Goal: Information Seeking & Learning: Check status

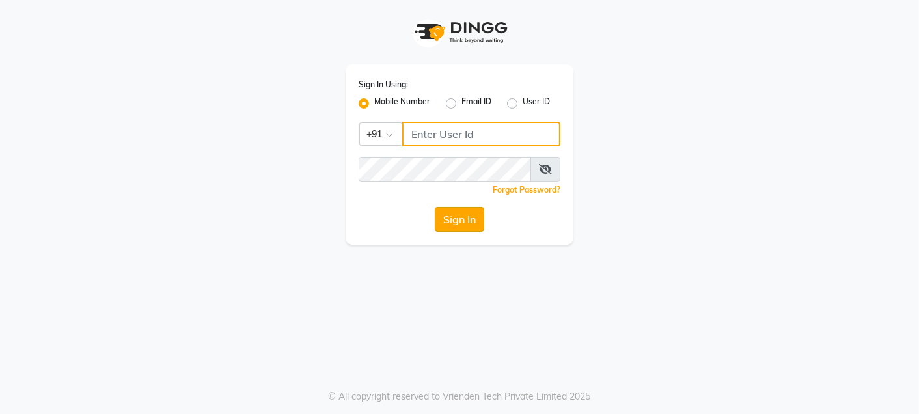
type input "9820033678"
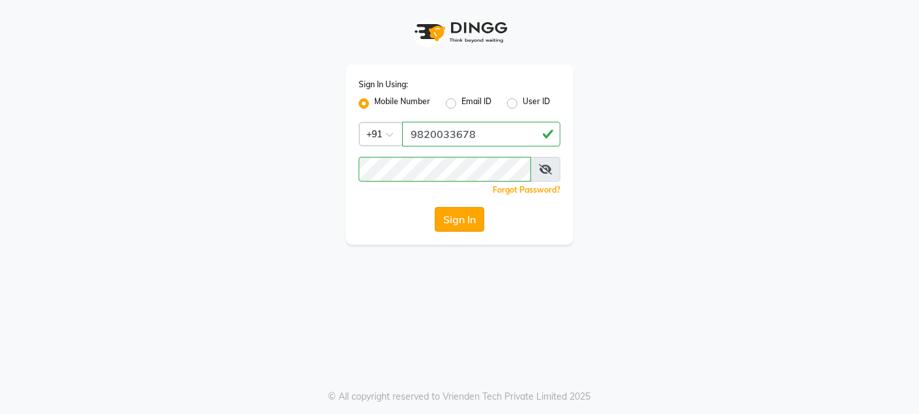
click at [464, 221] on button "Sign In" at bounding box center [459, 219] width 49 height 25
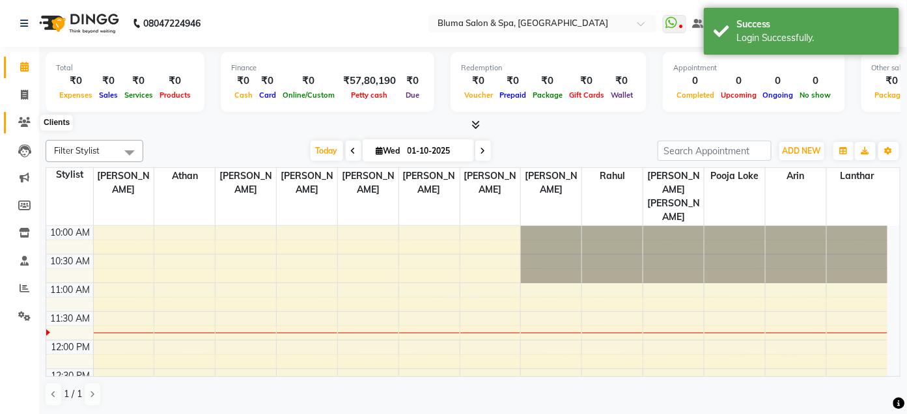
click at [21, 119] on icon at bounding box center [24, 122] width 12 height 10
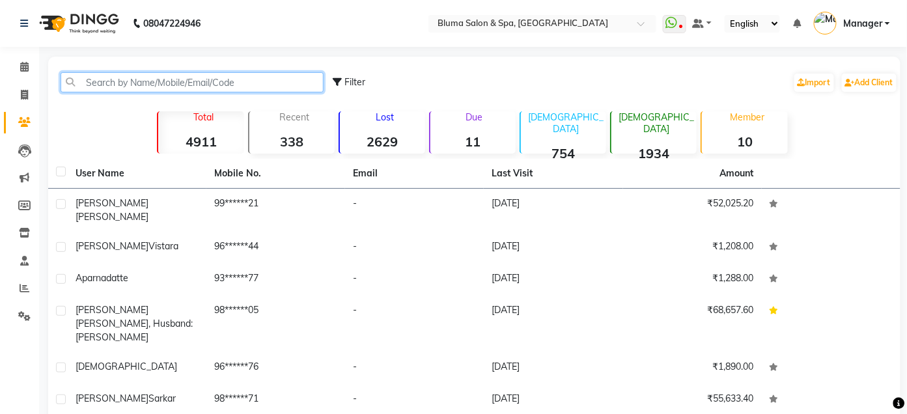
click at [208, 78] on input "text" at bounding box center [192, 82] width 263 height 20
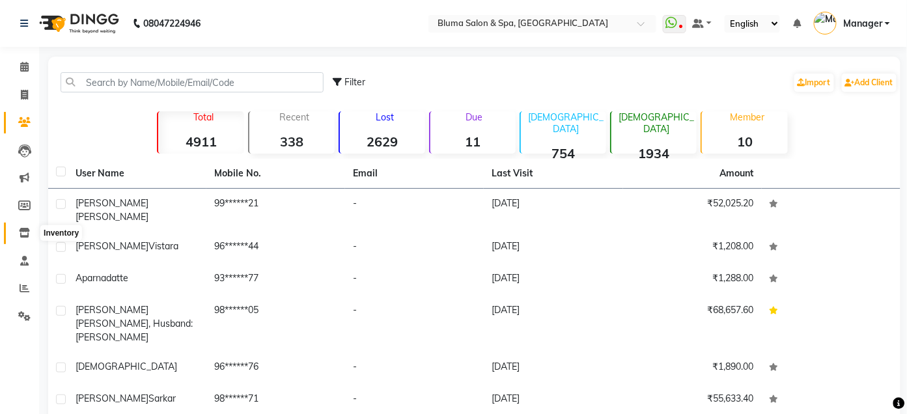
click at [17, 230] on span at bounding box center [24, 233] width 23 height 15
select select
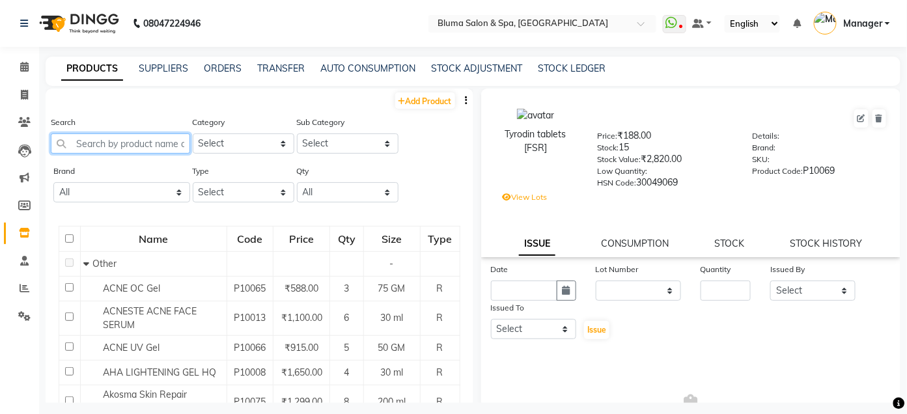
click at [171, 150] on input "text" at bounding box center [120, 143] width 139 height 20
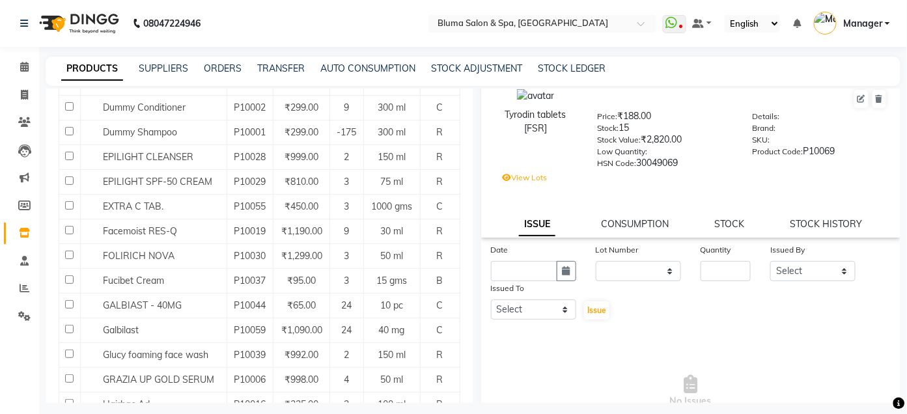
scroll to position [19, 0]
click at [721, 235] on div "Tyrodin tablets [FSR] Price: ₹188.00 Stock: 15 Stock Value: ₹2,820.00 Low Quant…" at bounding box center [691, 154] width 420 height 169
click at [591, 364] on span "No Issues" at bounding box center [691, 392] width 400 height 130
click at [27, 97] on span at bounding box center [24, 95] width 23 height 15
select select "3653"
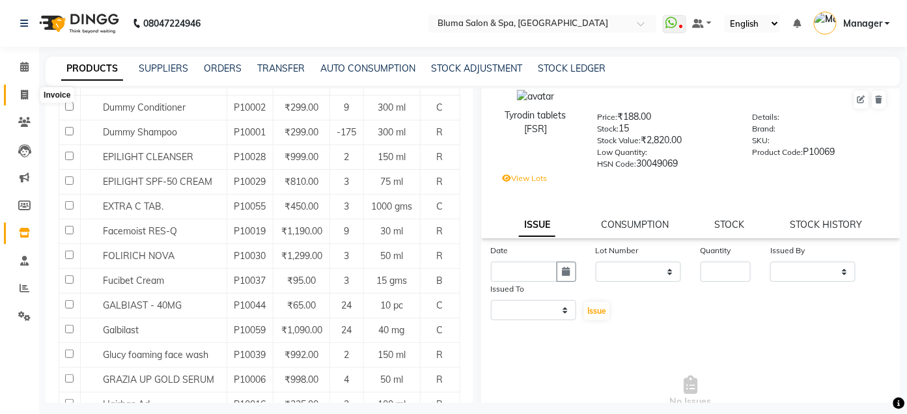
select select "service"
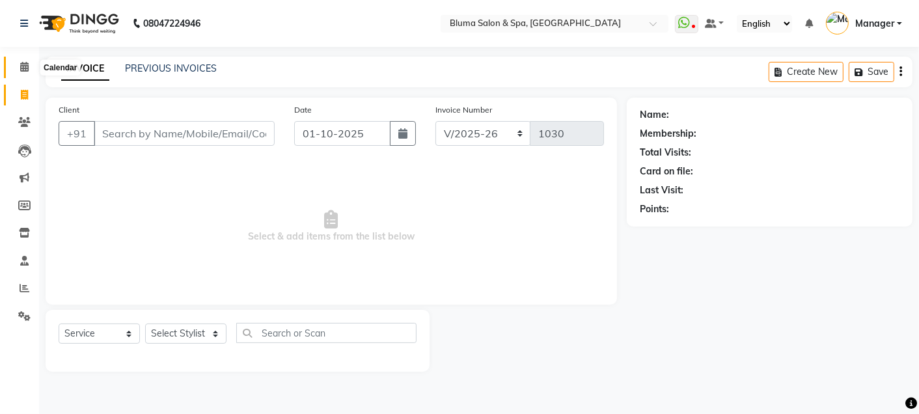
click at [30, 65] on span at bounding box center [24, 67] width 23 height 15
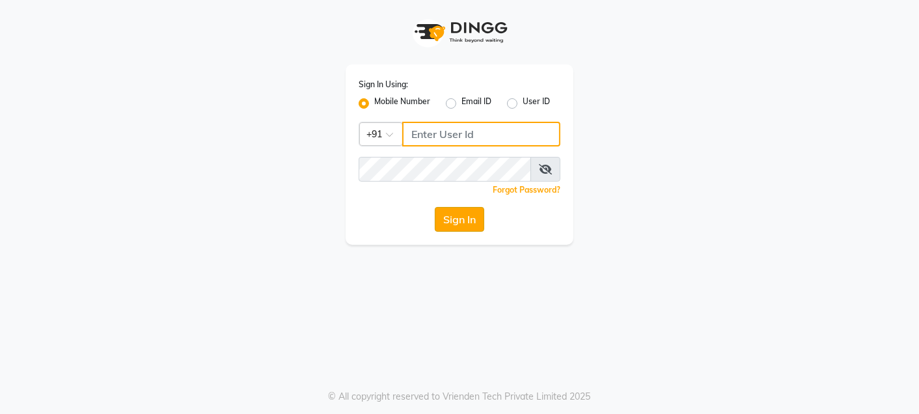
type input "9820033678"
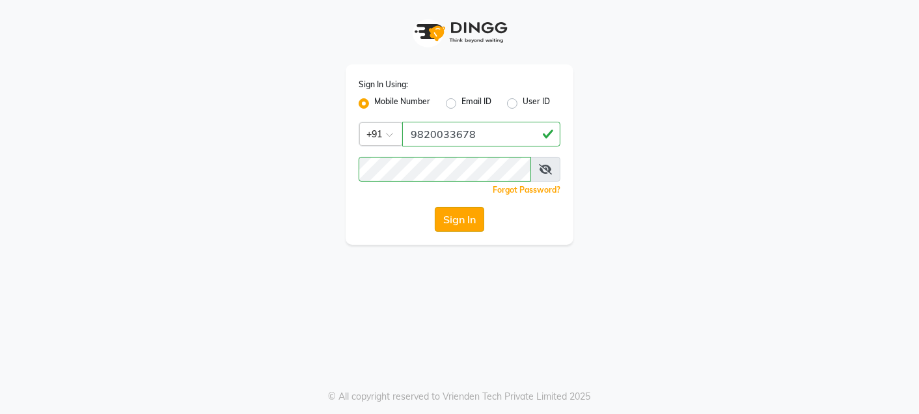
click at [456, 210] on button "Sign In" at bounding box center [459, 219] width 49 height 25
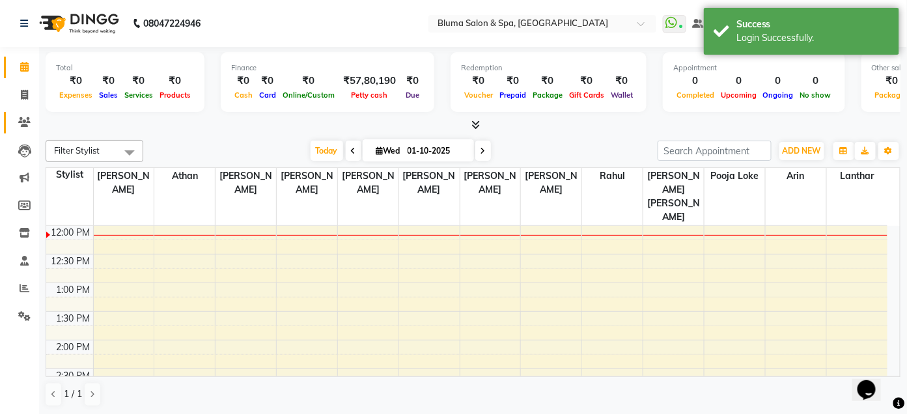
click at [25, 124] on icon at bounding box center [24, 122] width 12 height 10
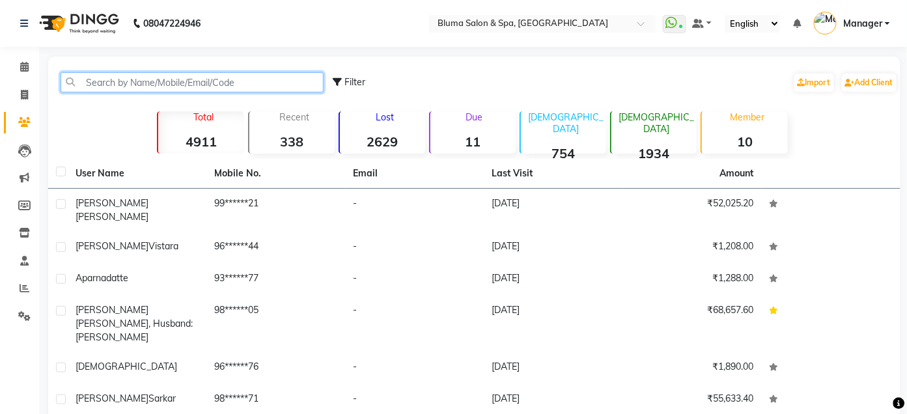
click at [179, 87] on input "text" at bounding box center [192, 82] width 263 height 20
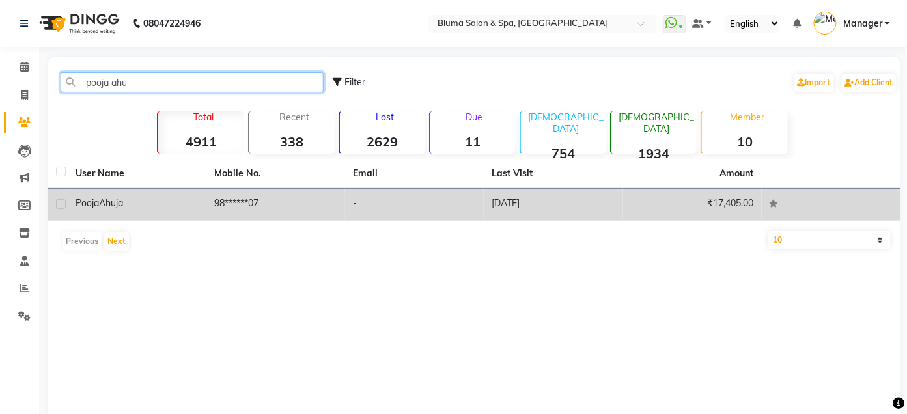
type input "pooja ahu"
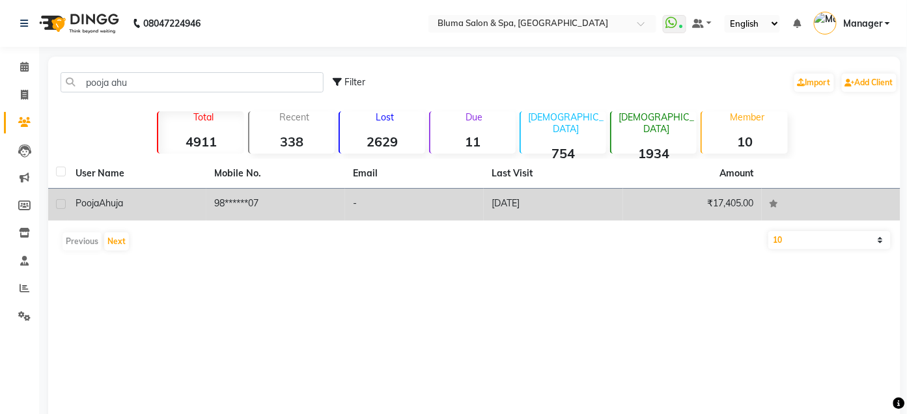
click at [286, 209] on td "98******07" at bounding box center [275, 205] width 139 height 32
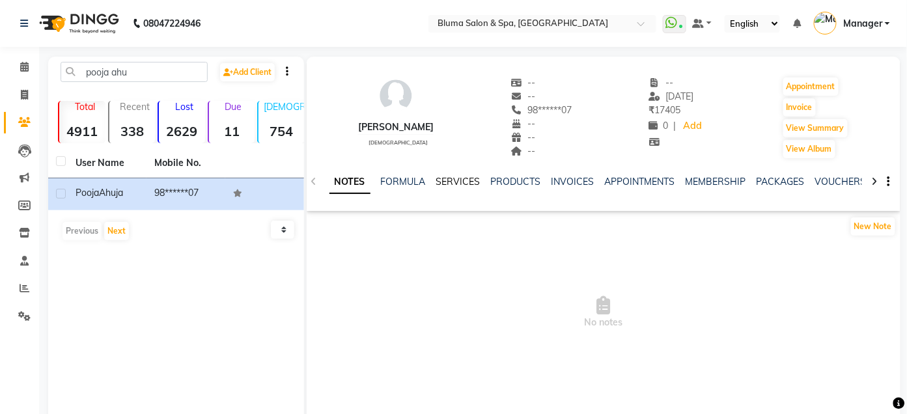
click at [447, 186] on link "SERVICES" at bounding box center [458, 182] width 44 height 12
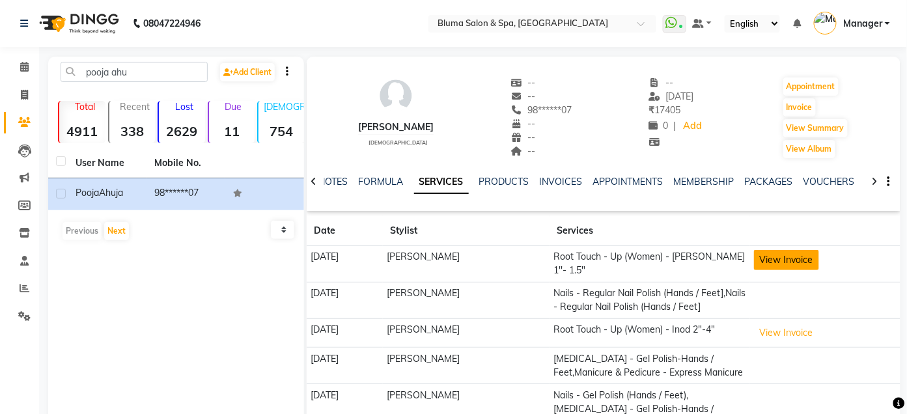
click at [776, 261] on button "View Invoice" at bounding box center [786, 260] width 65 height 20
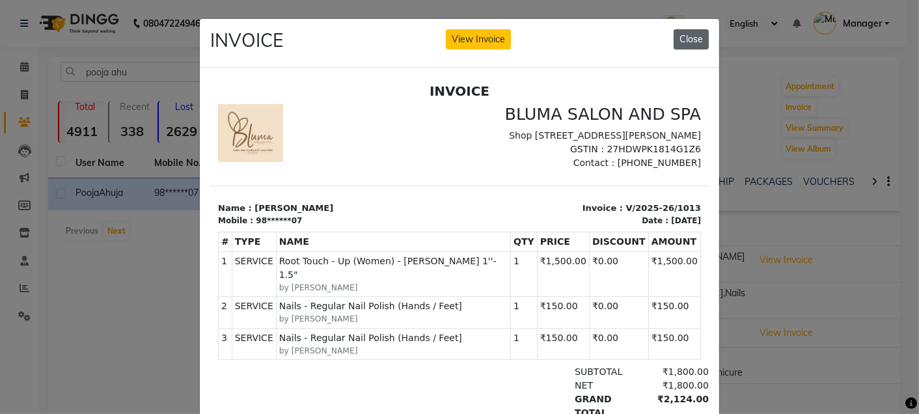
click at [684, 48] on button "Close" at bounding box center [691, 39] width 35 height 20
